Goal: Book appointment/travel/reservation

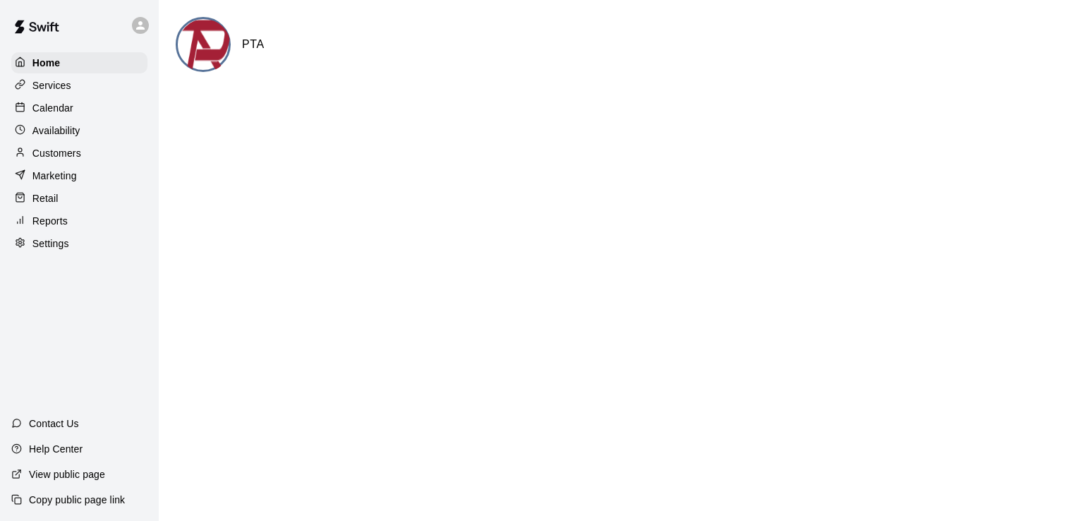
click at [51, 109] on p "Calendar" at bounding box center [52, 108] width 41 height 14
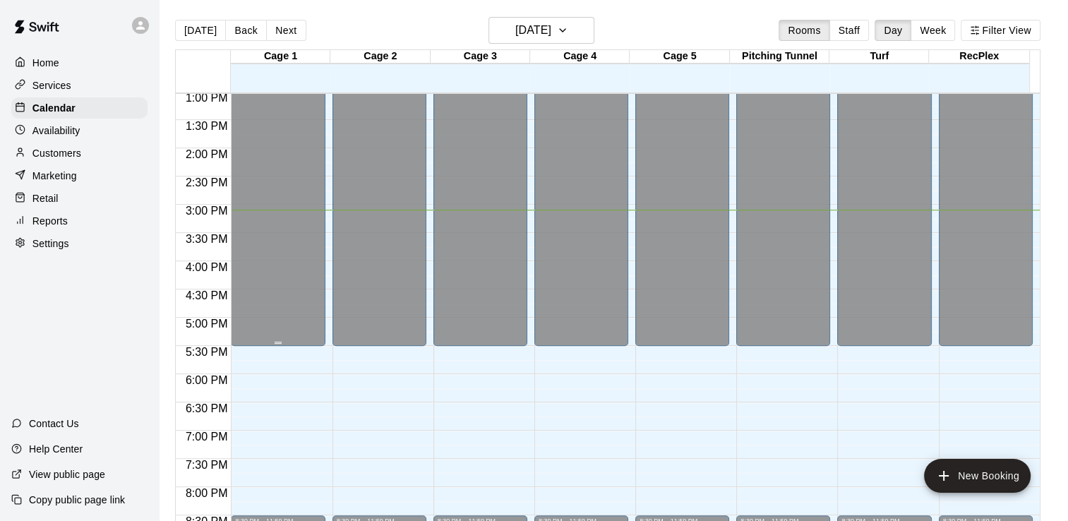
scroll to position [733, 0]
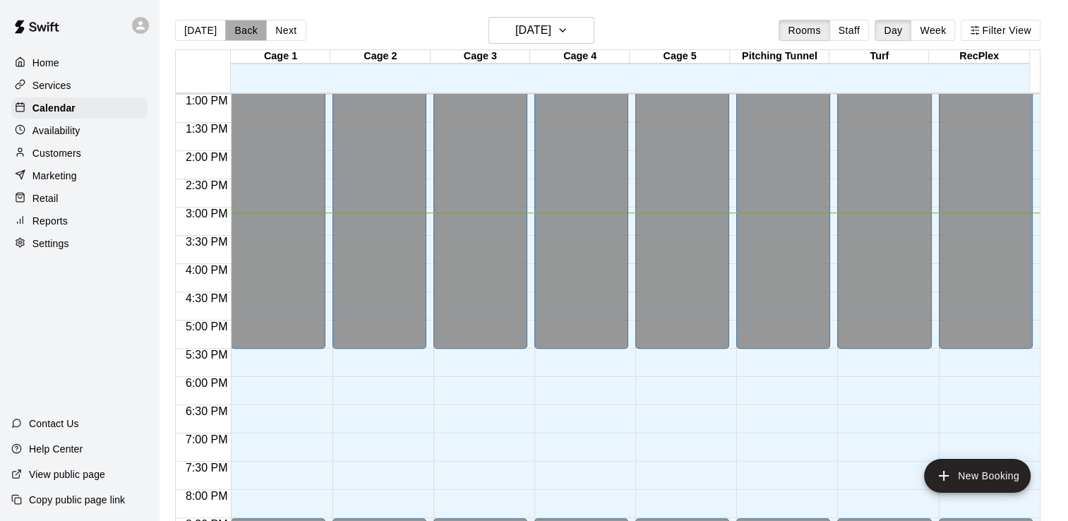
click at [251, 29] on button "Back" at bounding box center [246, 30] width 42 height 21
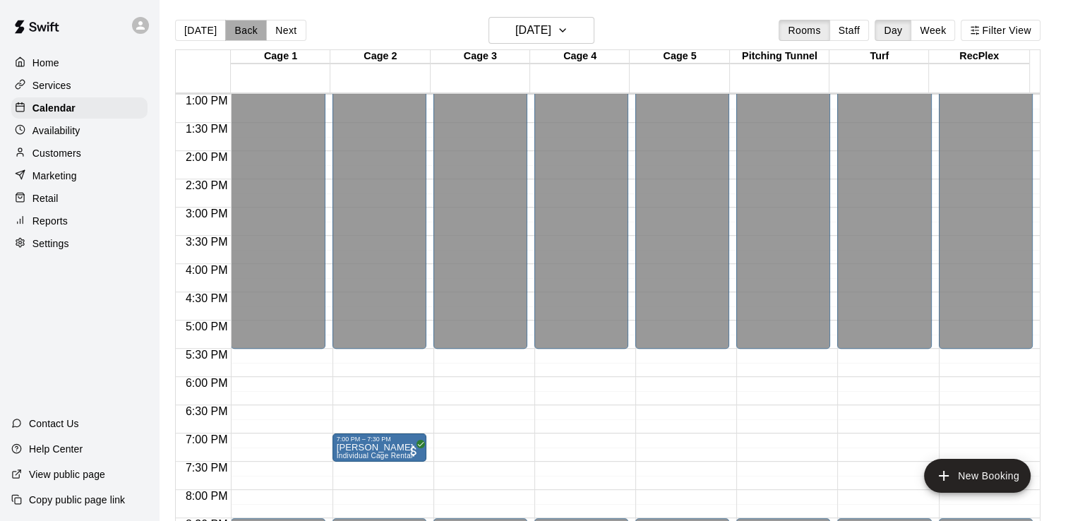
click at [246, 32] on button "Back" at bounding box center [246, 30] width 42 height 21
click at [247, 32] on button "Back" at bounding box center [246, 30] width 42 height 21
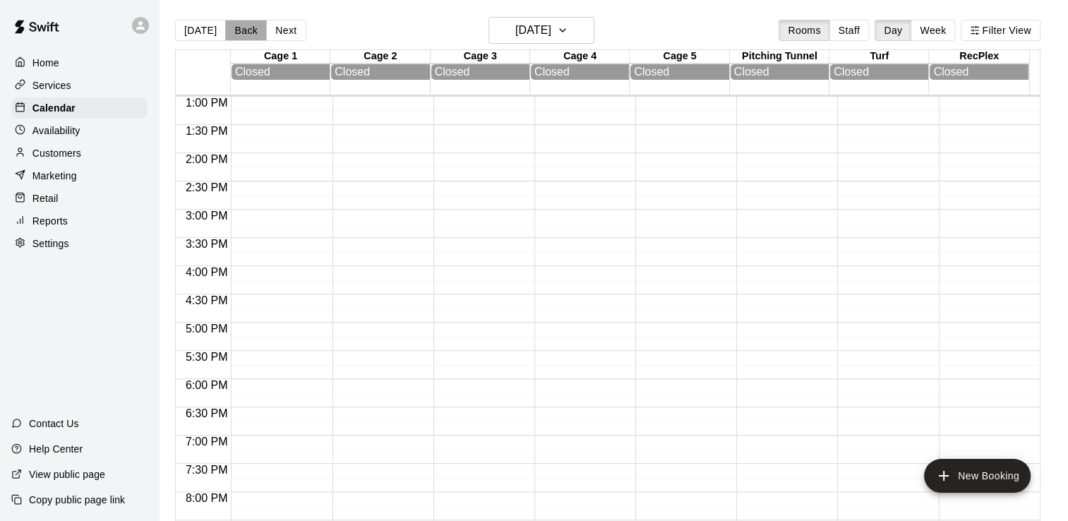
click at [247, 32] on button "Back" at bounding box center [246, 30] width 42 height 21
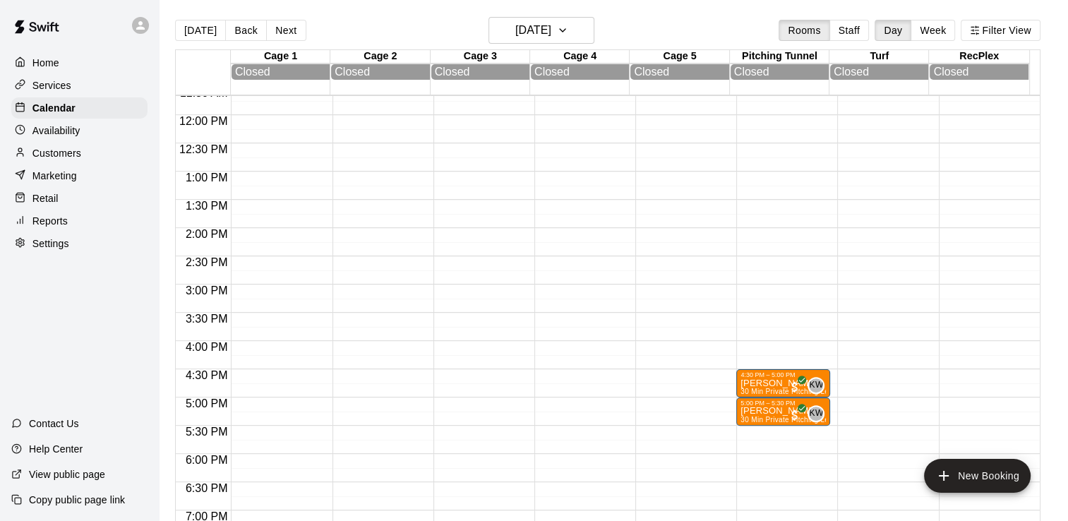
scroll to position [658, 0]
click at [291, 35] on button "Next" at bounding box center [286, 30] width 40 height 21
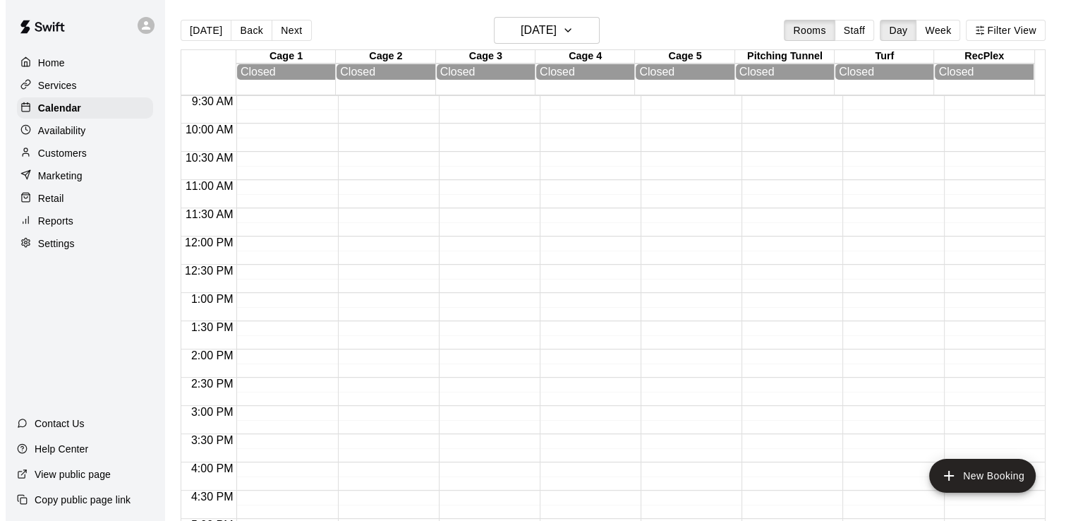
scroll to position [521, 0]
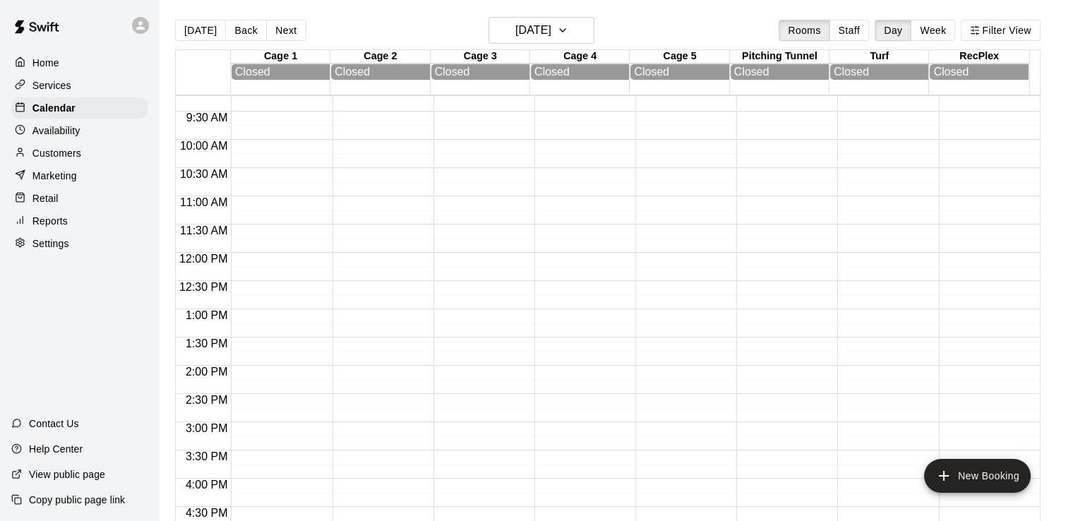
click at [260, 263] on div at bounding box center [278, 252] width 94 height 1355
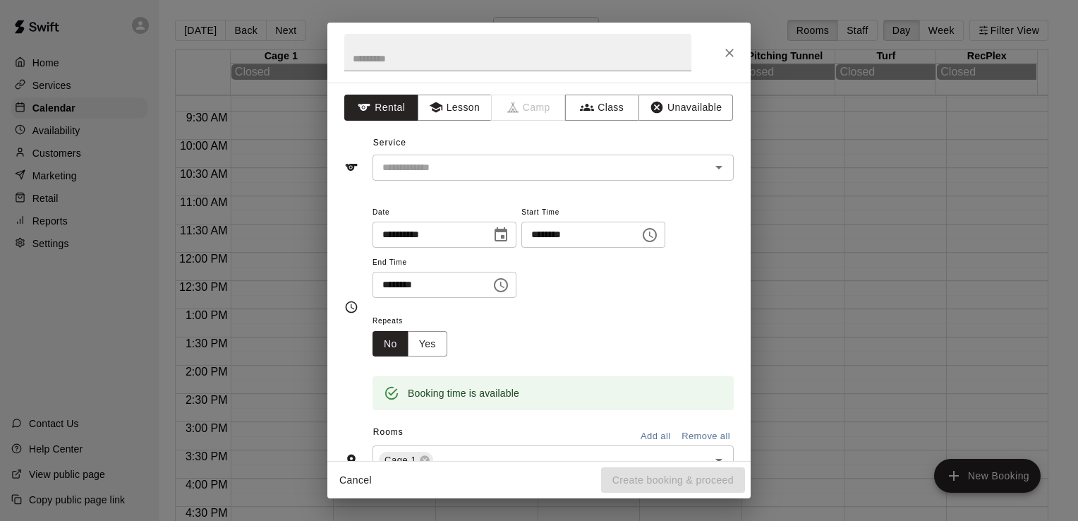
click at [260, 263] on div "**********" at bounding box center [539, 260] width 1078 height 521
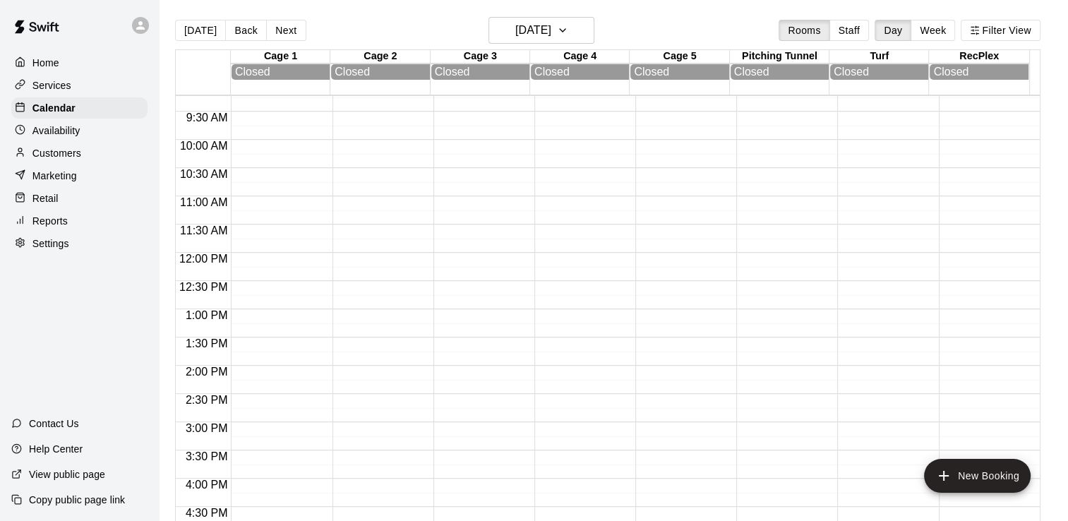
click at [274, 260] on div at bounding box center [278, 252] width 94 height 1355
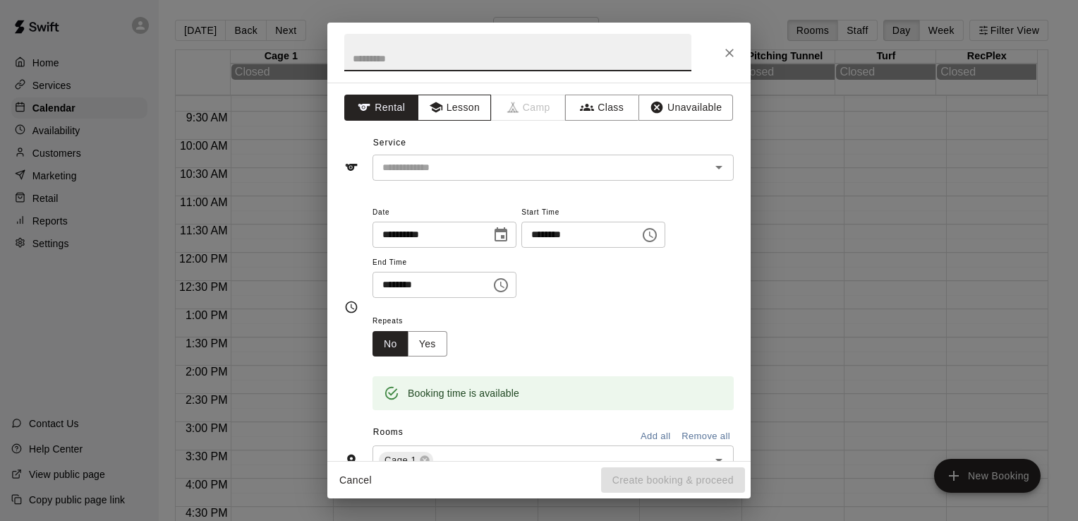
click at [437, 113] on icon "button" at bounding box center [436, 107] width 14 height 14
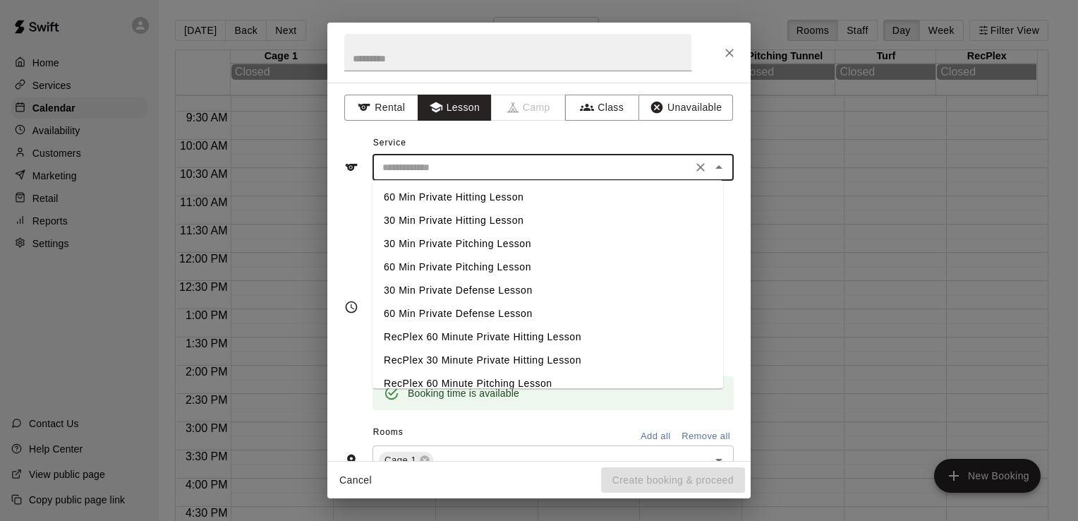
click at [491, 159] on input "text" at bounding box center [532, 168] width 311 height 18
click at [473, 221] on li "30 Min Private Hitting Lesson" at bounding box center [548, 220] width 351 height 23
type input "**********"
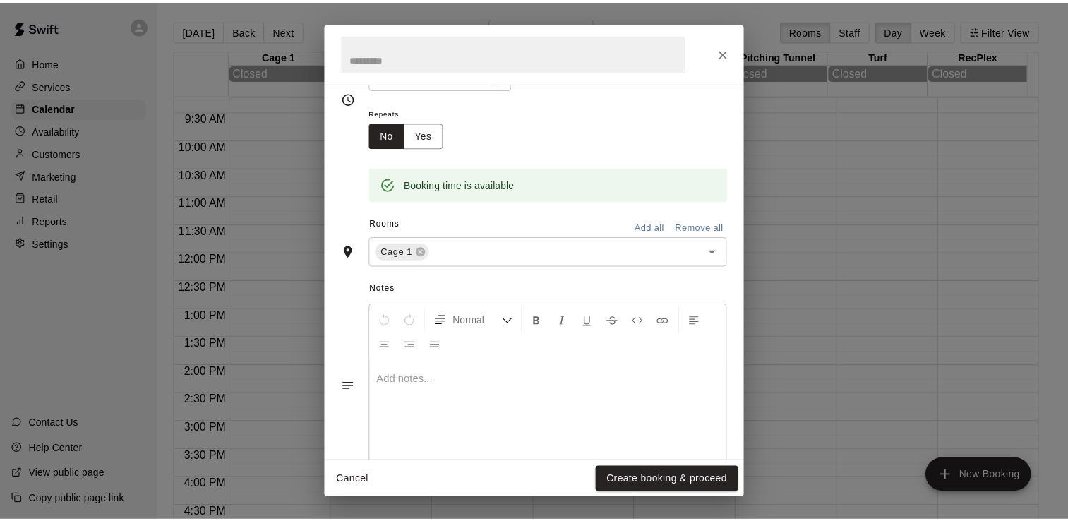
scroll to position [241, 0]
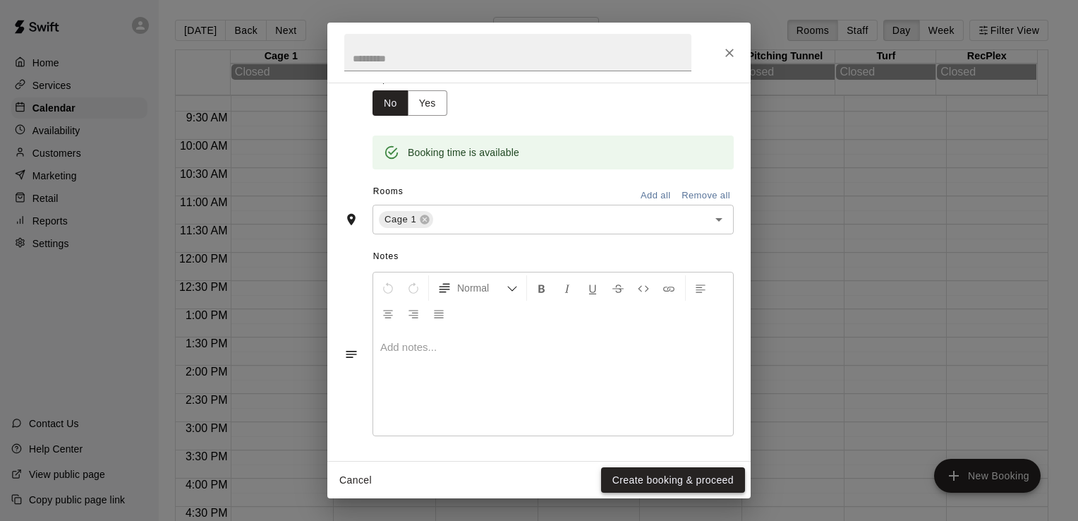
click at [634, 480] on button "Create booking & proceed" at bounding box center [673, 480] width 144 height 26
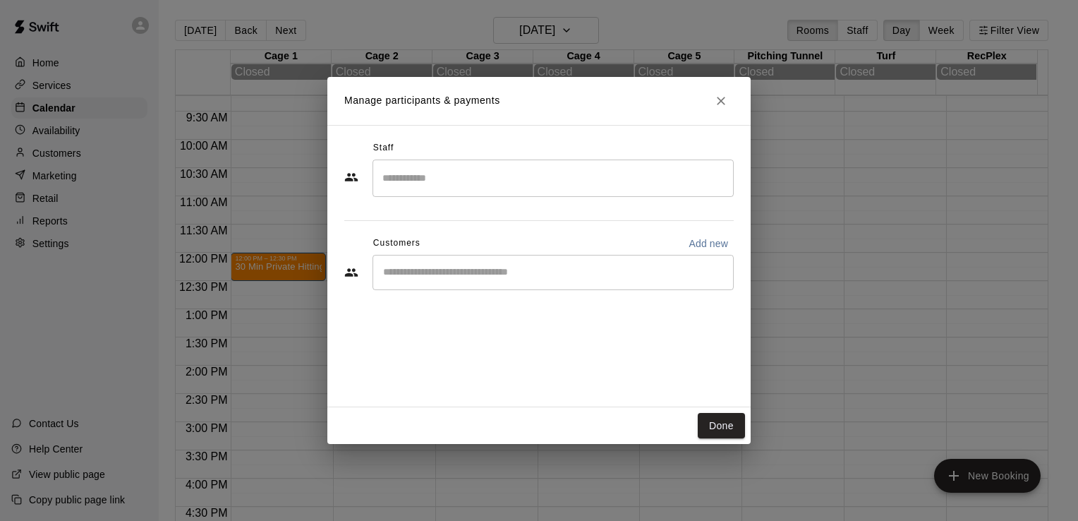
click at [473, 174] on input "Search staff" at bounding box center [553, 178] width 349 height 25
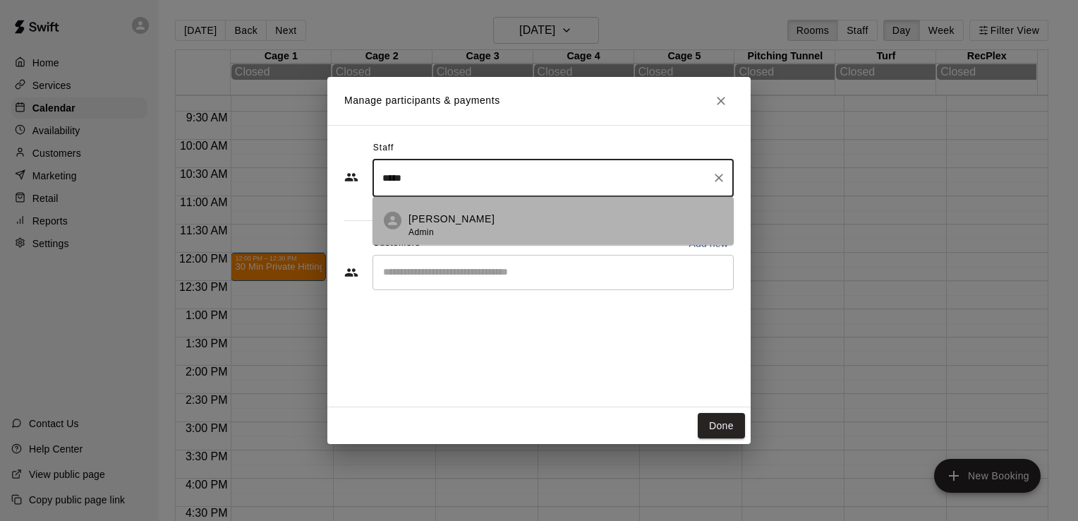
click at [456, 210] on li "[PERSON_NAME] Admin" at bounding box center [553, 221] width 361 height 48
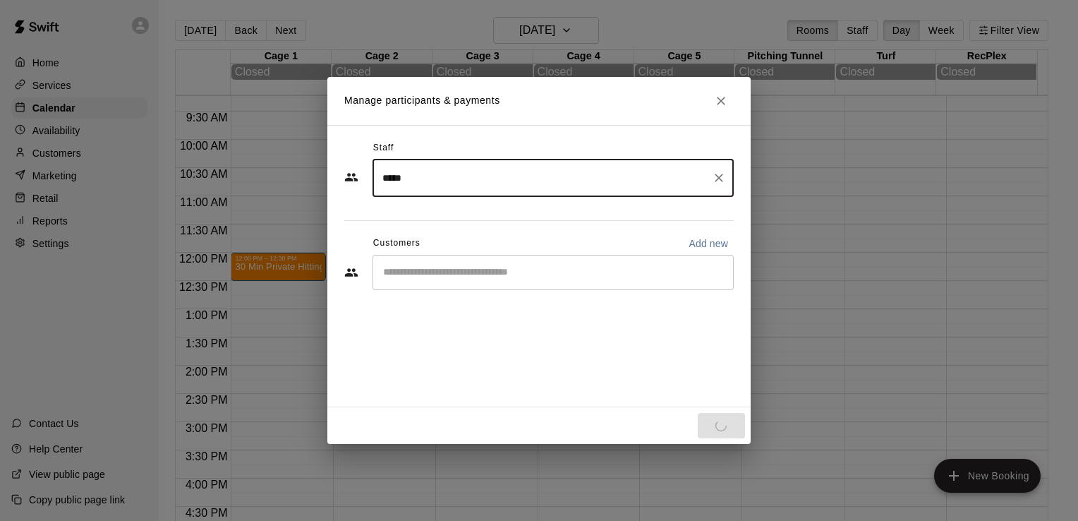
type input "*****"
click at [452, 272] on input "Start typing to search customers..." at bounding box center [553, 272] width 349 height 14
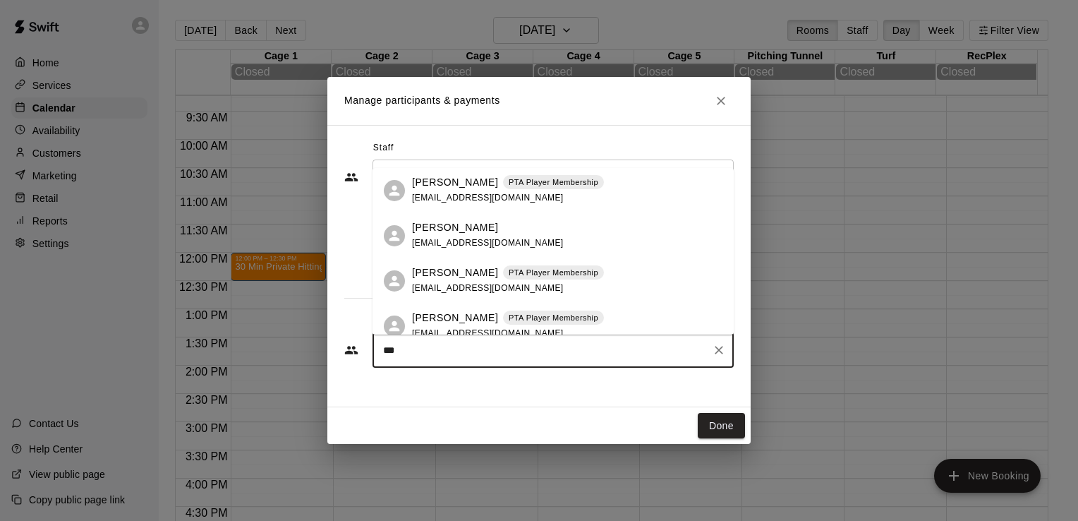
type input "****"
click at [476, 191] on div "[PERSON_NAME] PTA Player Membership [EMAIL_ADDRESS][DOMAIN_NAME]" at bounding box center [508, 190] width 192 height 30
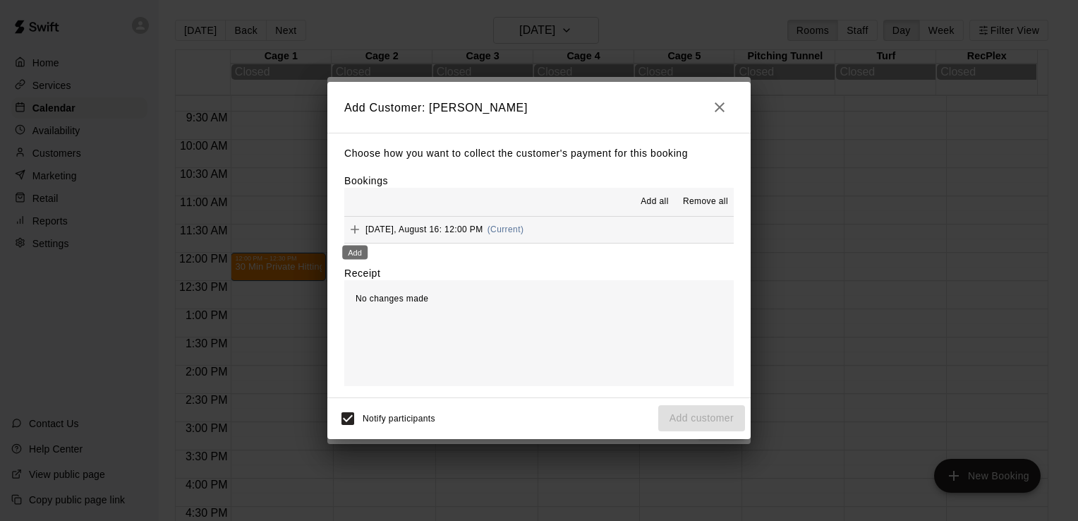
click at [361, 228] on icon "Add" at bounding box center [355, 229] width 14 height 14
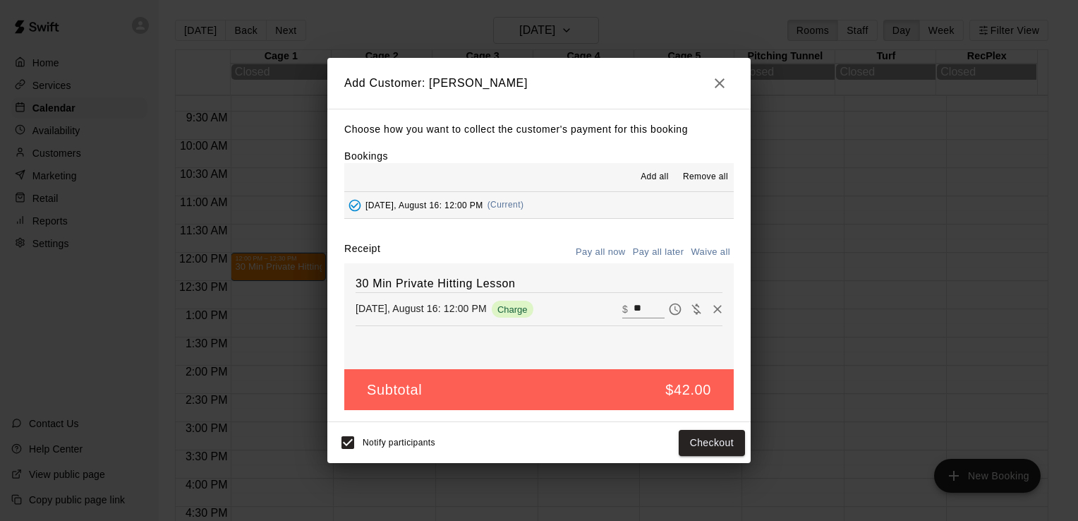
click at [438, 334] on div "30 Min Private Hitting Lesson [DATE], August 16: 12:00 PM Charge ​ $ **" at bounding box center [538, 316] width 389 height 106
click at [725, 448] on button "Checkout" at bounding box center [712, 443] width 66 height 26
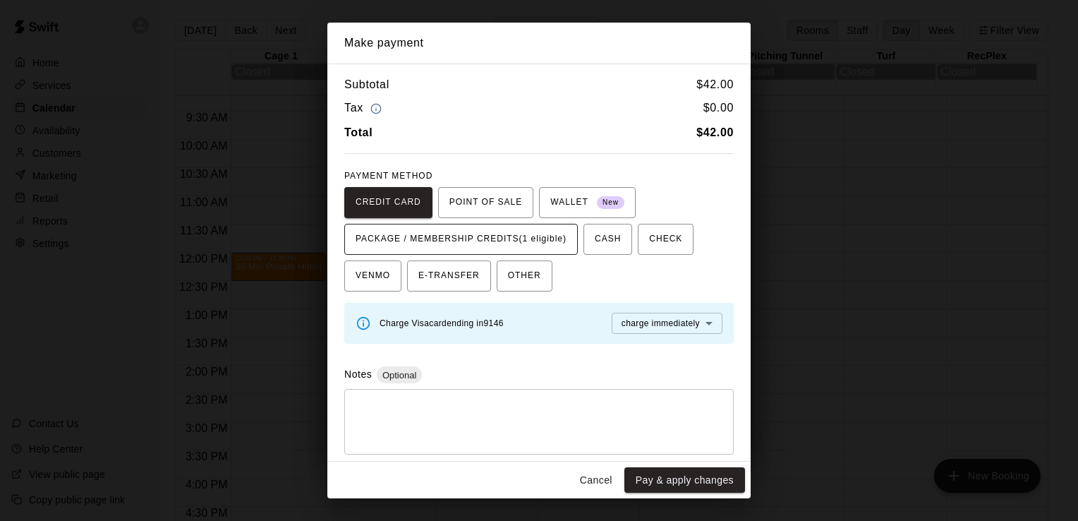
click at [425, 240] on span "PACKAGE / MEMBERSHIP CREDITS (1 eligible)" at bounding box center [461, 239] width 211 height 23
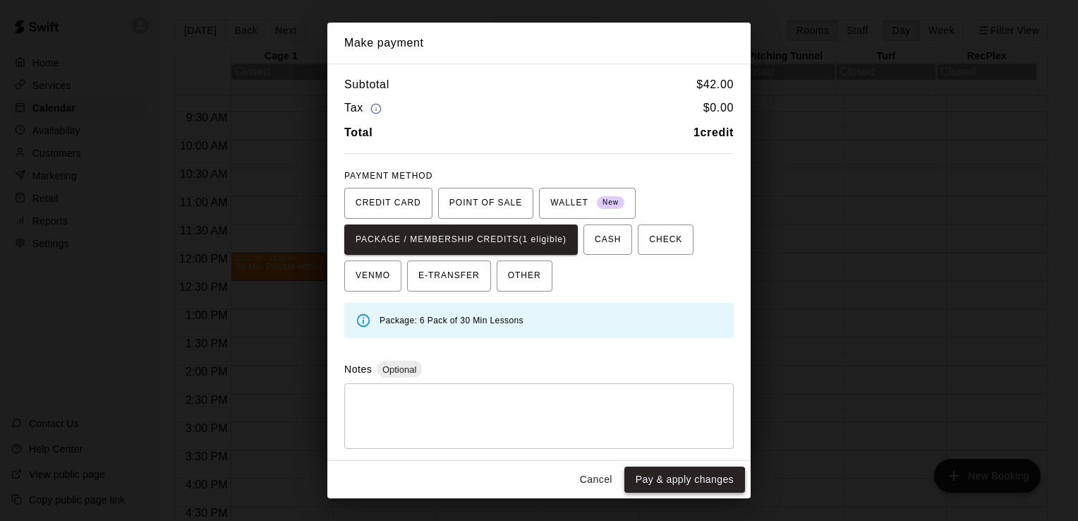
click at [691, 482] on button "Pay & apply changes" at bounding box center [684, 479] width 121 height 26
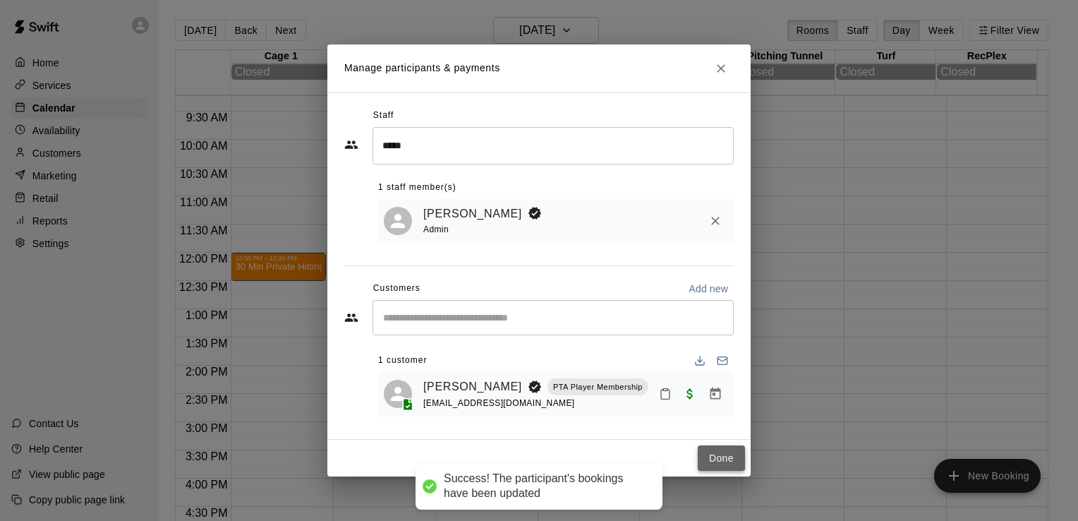
click at [733, 457] on button "Done" at bounding box center [721, 458] width 47 height 26
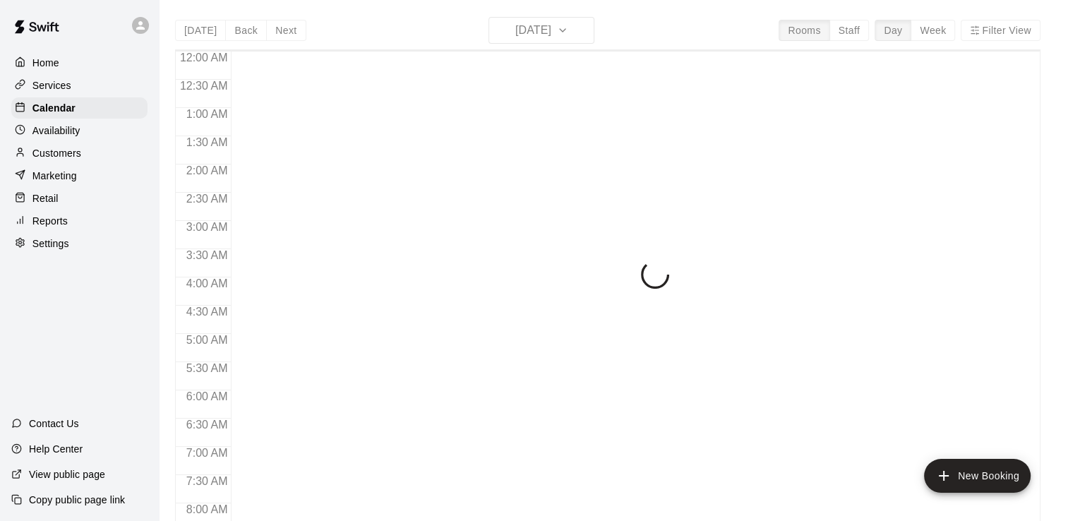
scroll to position [854, 0]
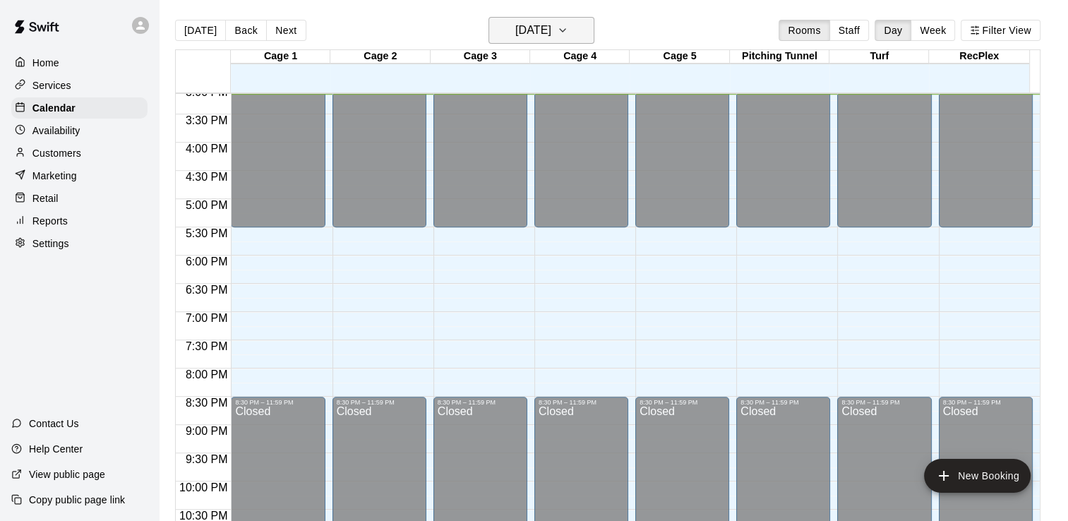
click at [519, 35] on h6 "[DATE]" at bounding box center [533, 30] width 36 height 20
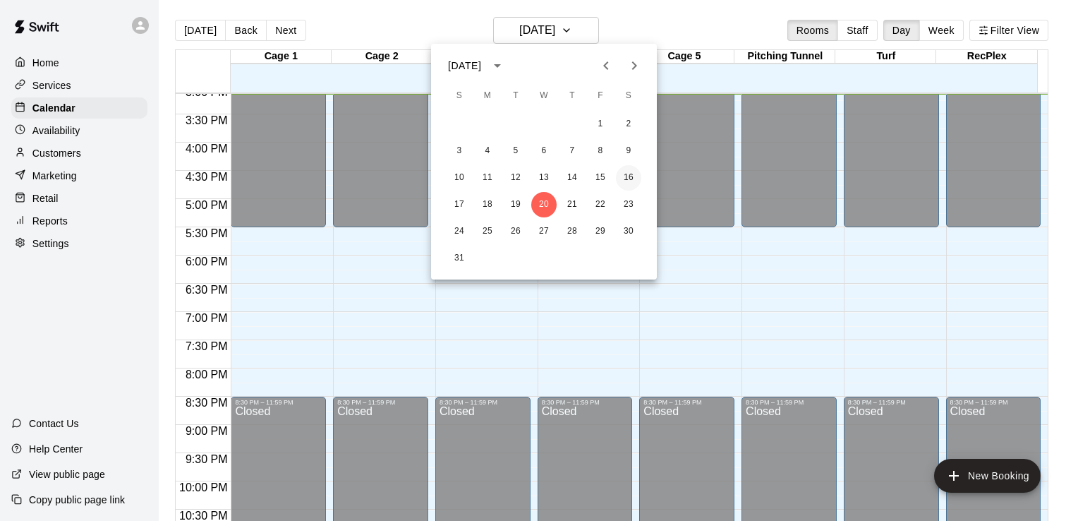
click at [624, 173] on button "16" at bounding box center [628, 177] width 25 height 25
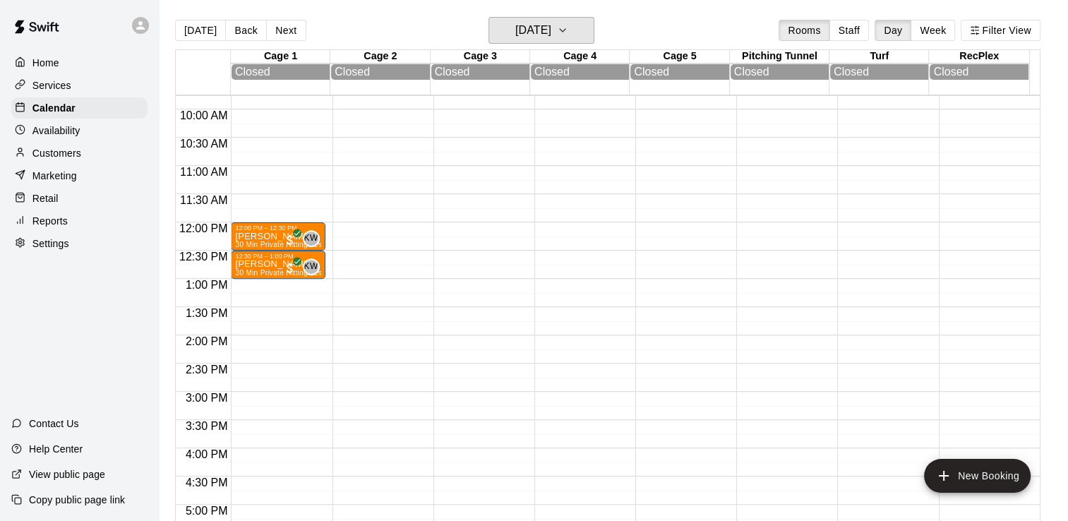
scroll to position [550, 0]
